Goal: Use online tool/utility: Utilize a website feature to perform a specific function

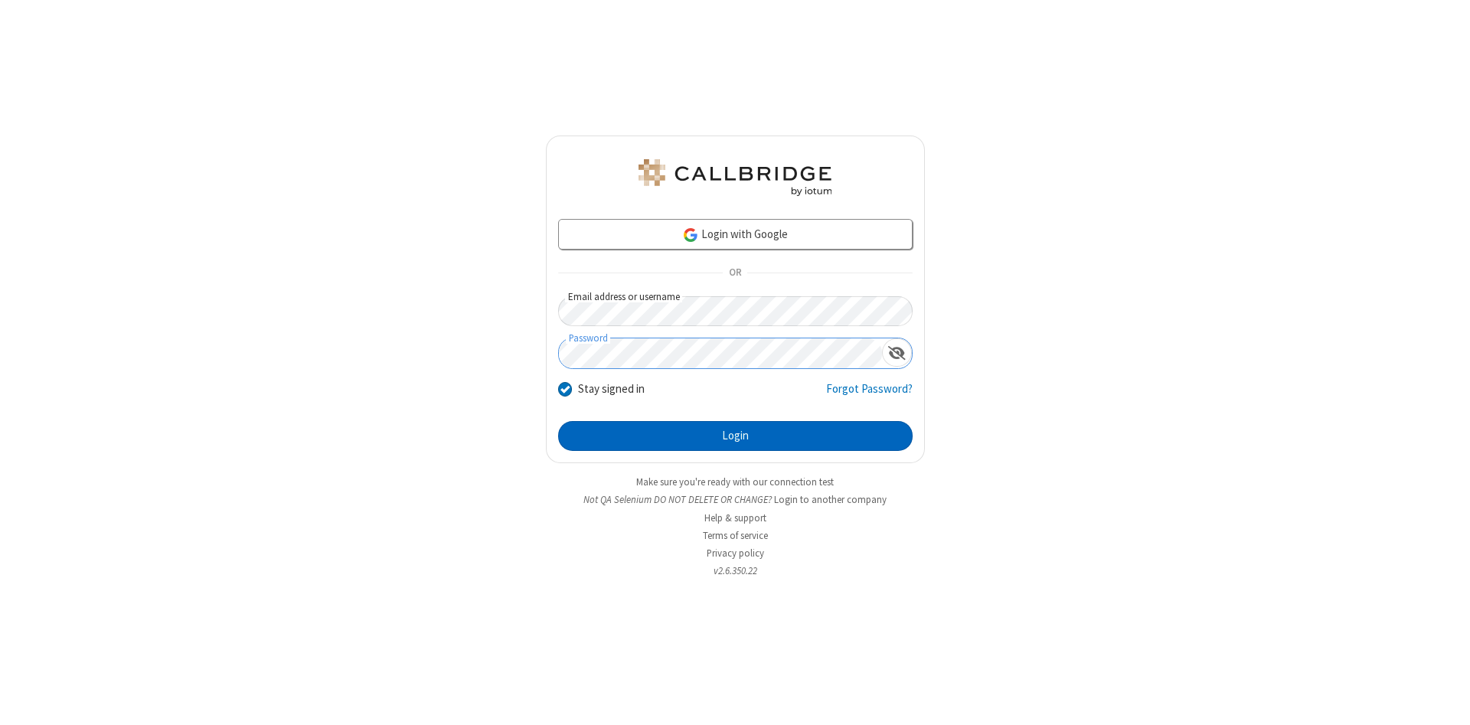
click at [735, 436] on button "Login" at bounding box center [735, 436] width 354 height 31
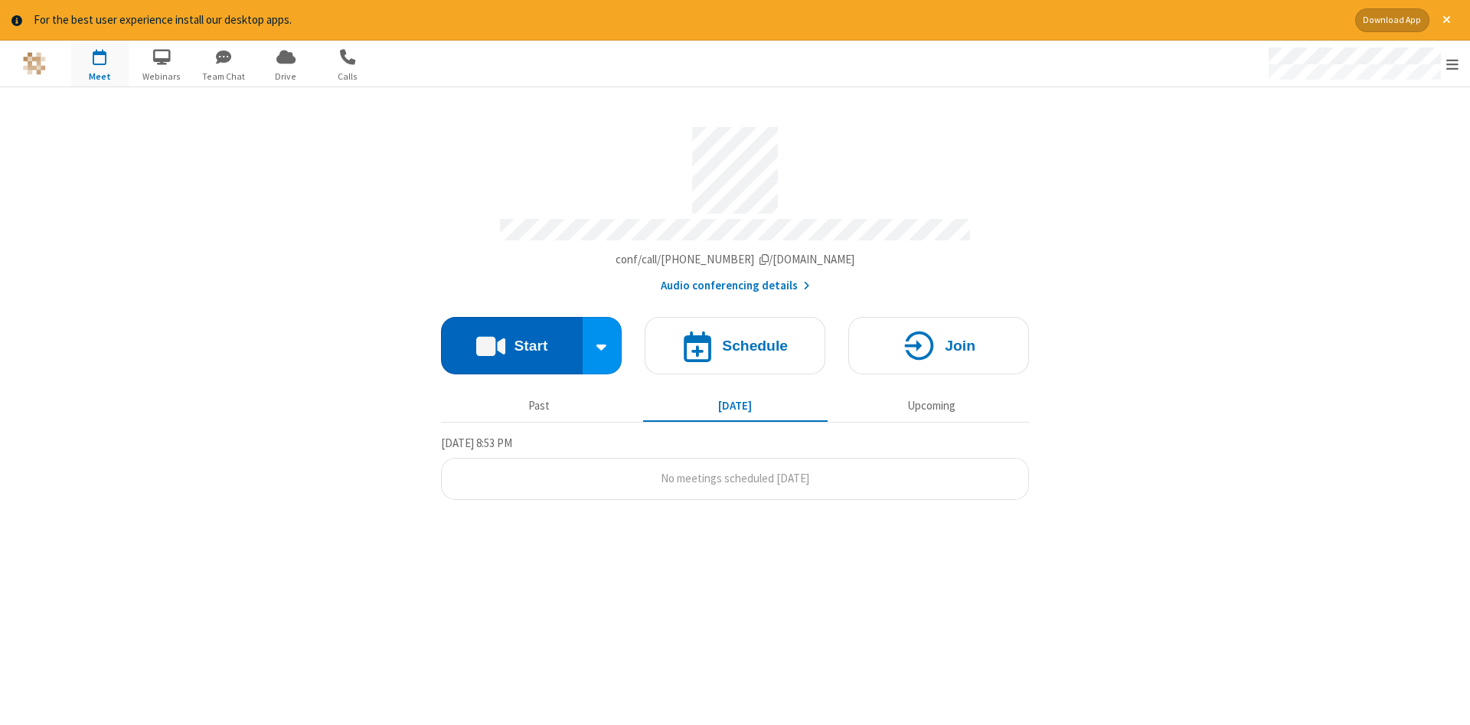
click at [511, 340] on button "Start" at bounding box center [512, 345] width 142 height 57
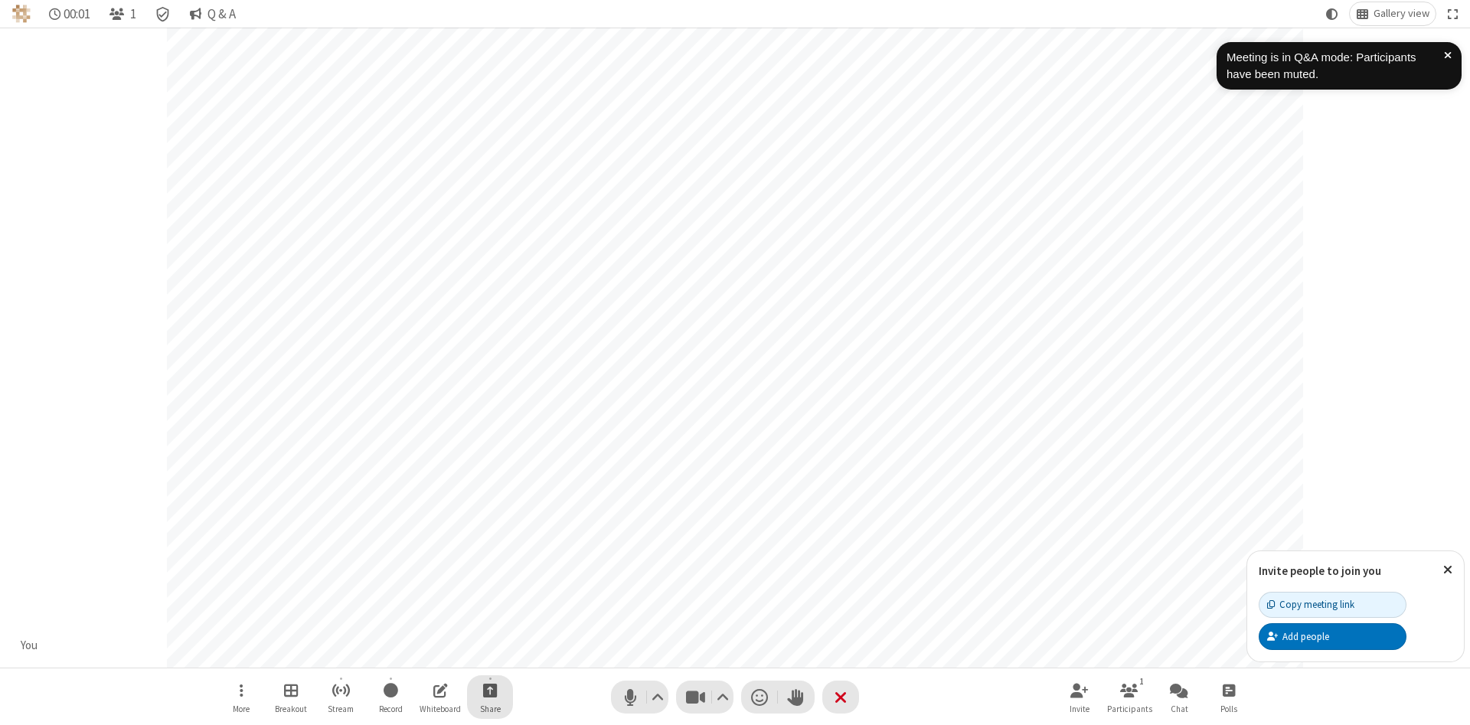
click at [489, 690] on span "Start sharing" at bounding box center [490, 690] width 15 height 19
click at [489, 596] on span "Share additional camera" at bounding box center [499, 599] width 113 height 13
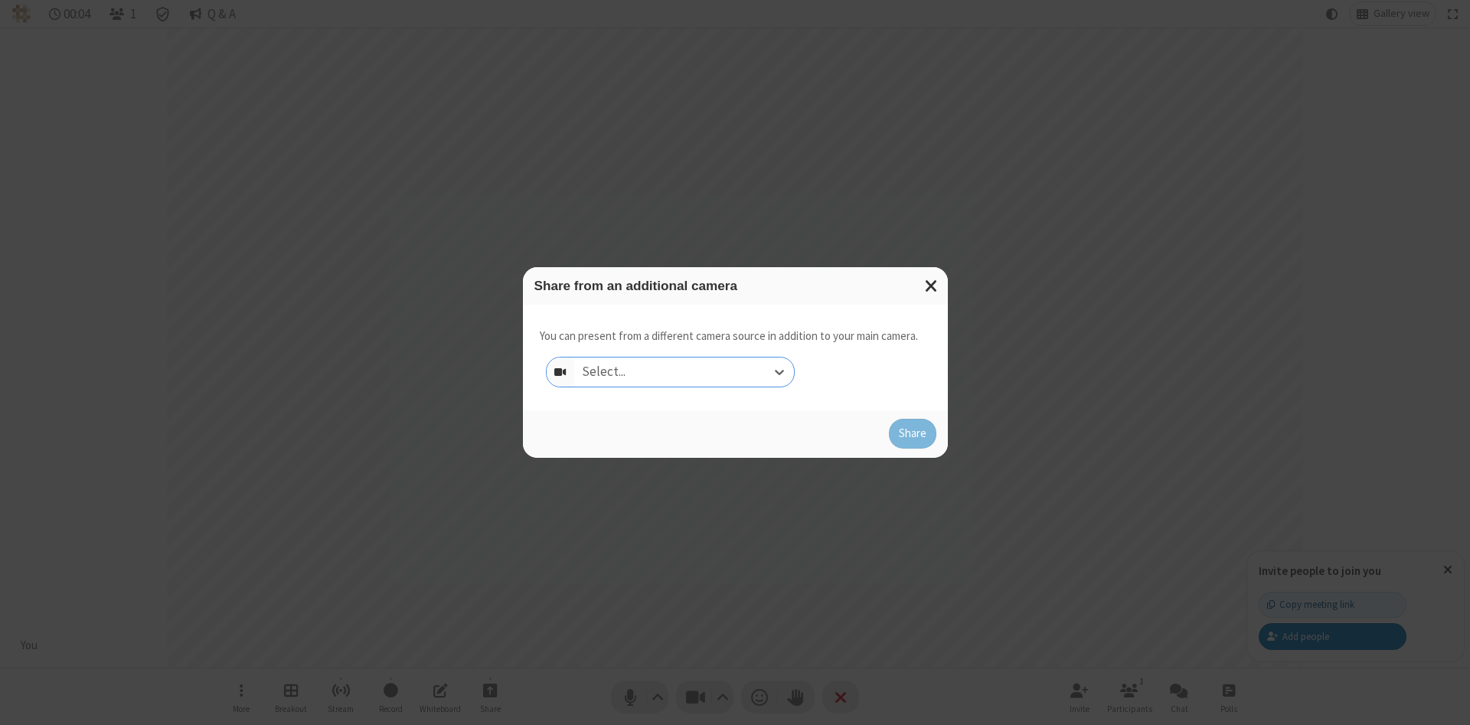
click at [684, 371] on div "Select..." at bounding box center [684, 372] width 220 height 29
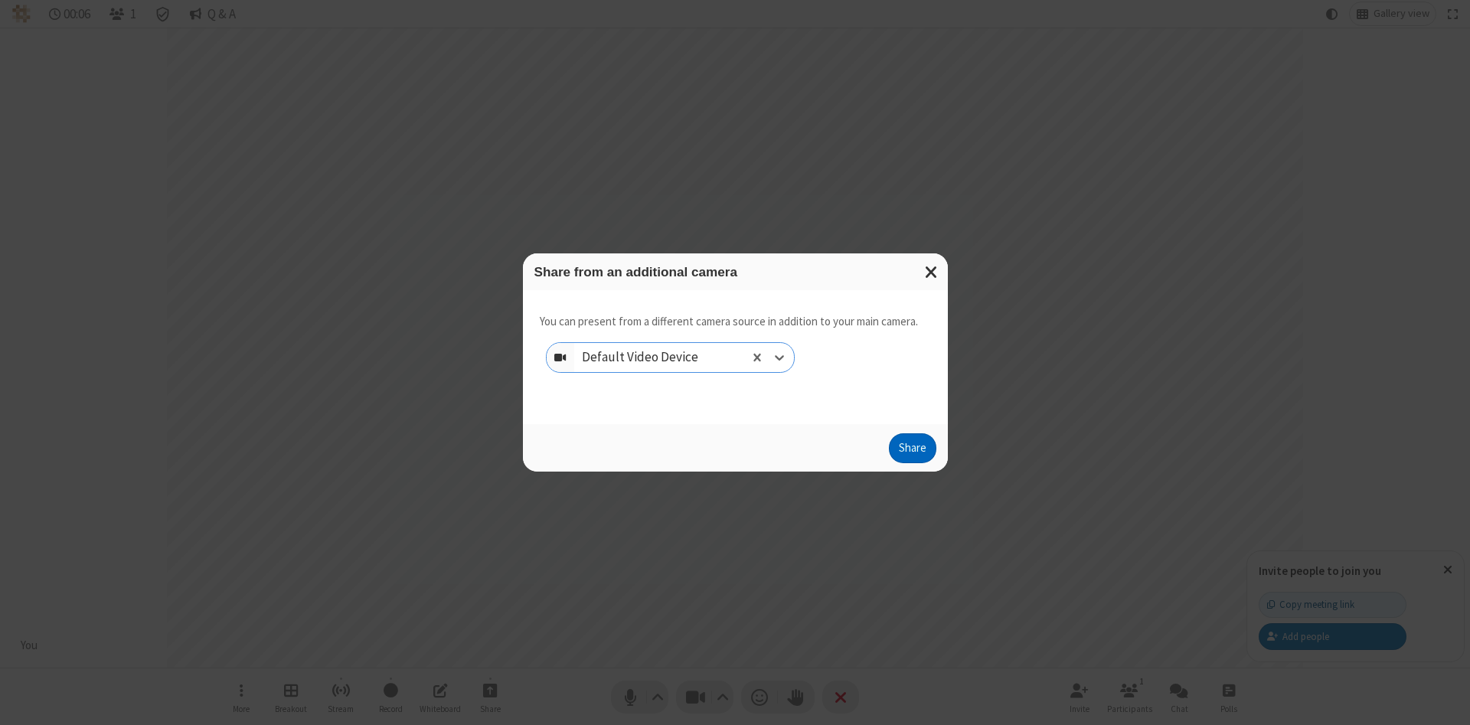
click at [912, 452] on button "Share" at bounding box center [912, 448] width 47 height 31
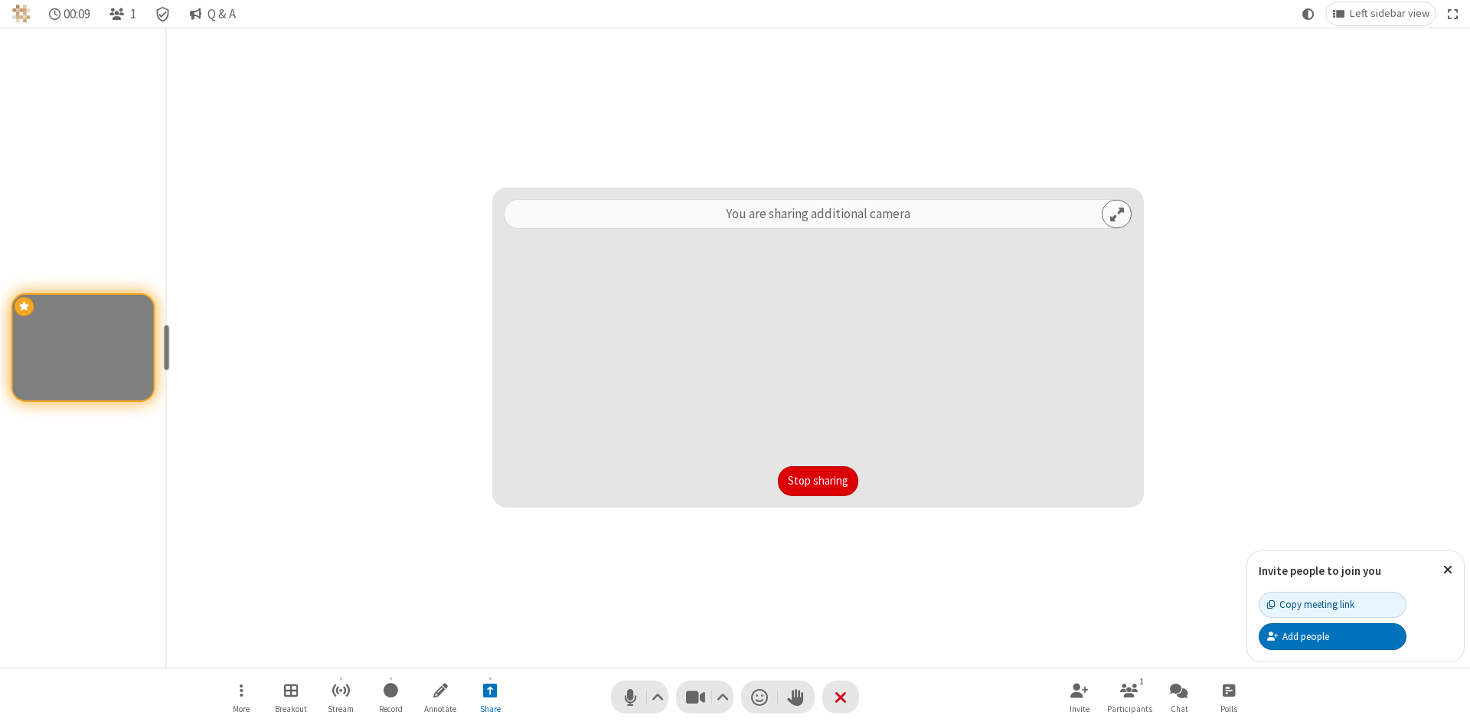
click at [778, 481] on button "Stop sharing" at bounding box center [818, 481] width 80 height 31
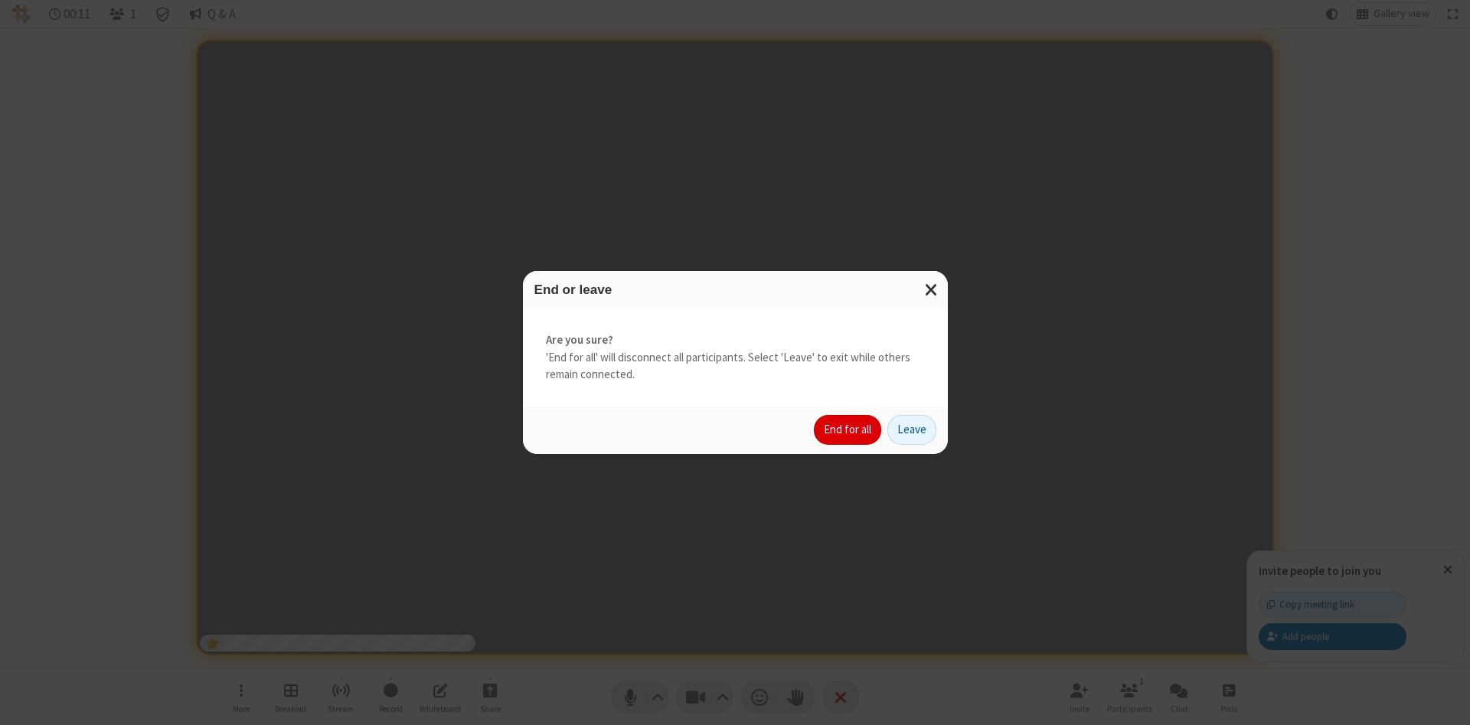
click at [848, 430] on button "End for all" at bounding box center [847, 430] width 67 height 31
